Goal: Information Seeking & Learning: Learn about a topic

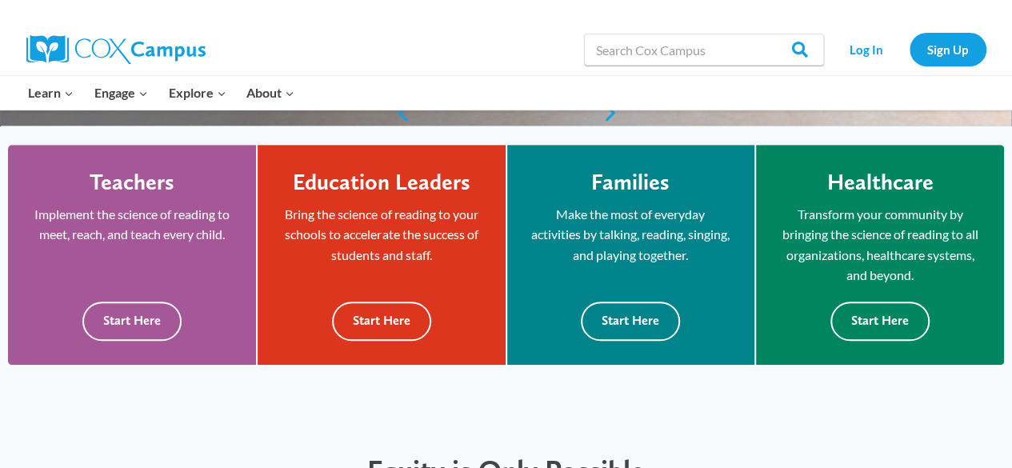
scroll to position [451, 0]
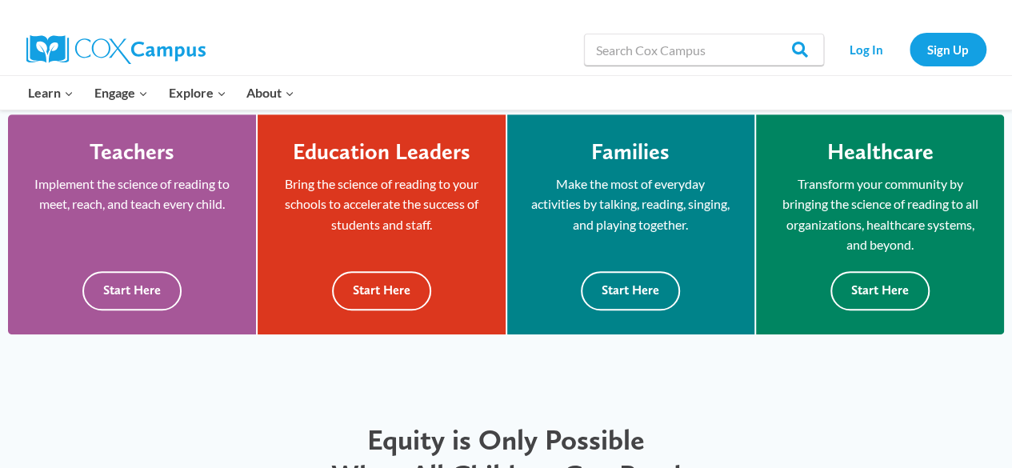
drag, startPoint x: 1016, startPoint y: 55, endPoint x: 1022, endPoint y: 111, distance: 56.3
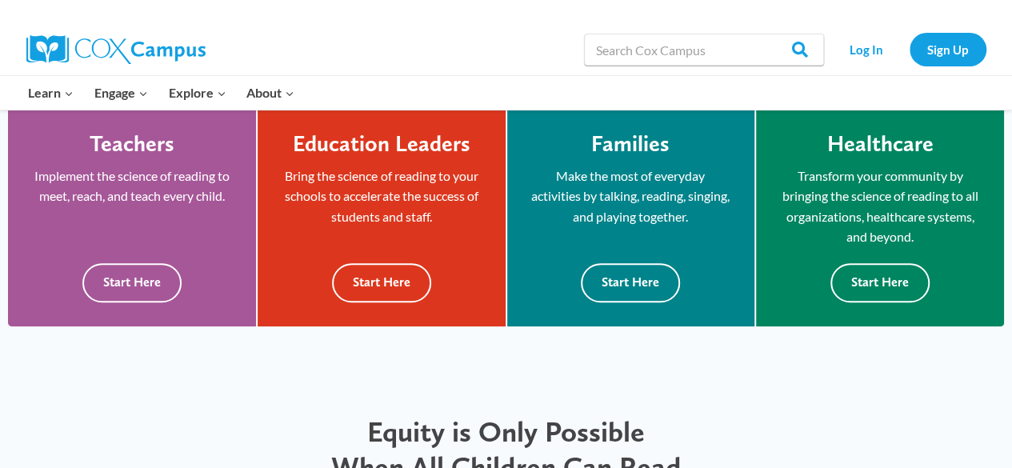
scroll to position [454, 0]
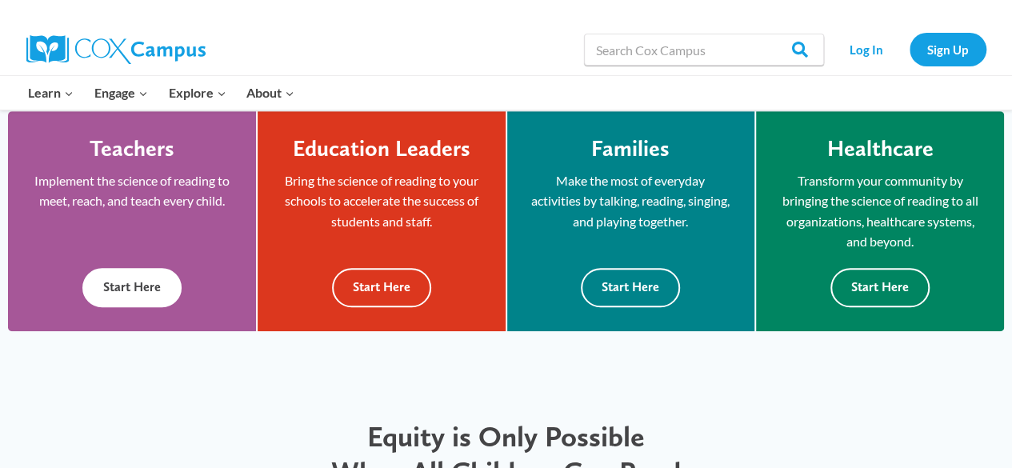
click at [138, 286] on button "Start Here" at bounding box center [131, 287] width 99 height 39
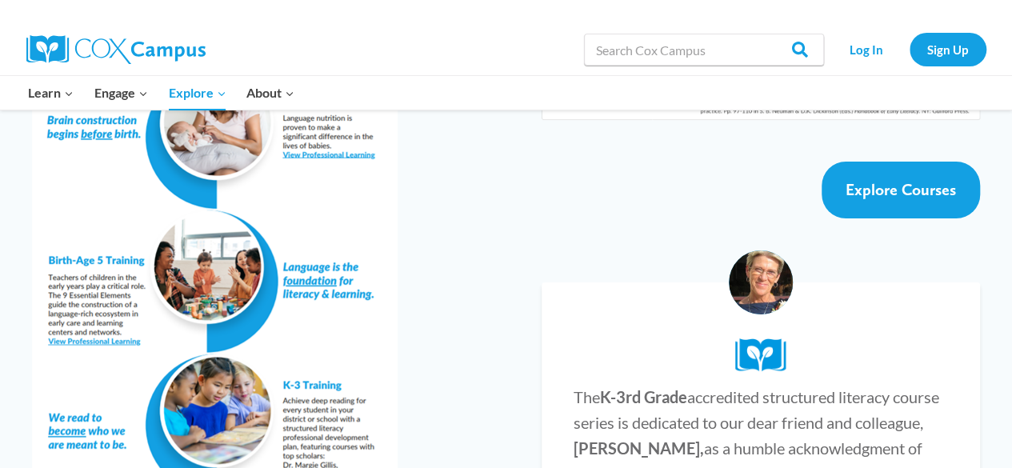
scroll to position [3057, 0]
